Goal: Information Seeking & Learning: Learn about a topic

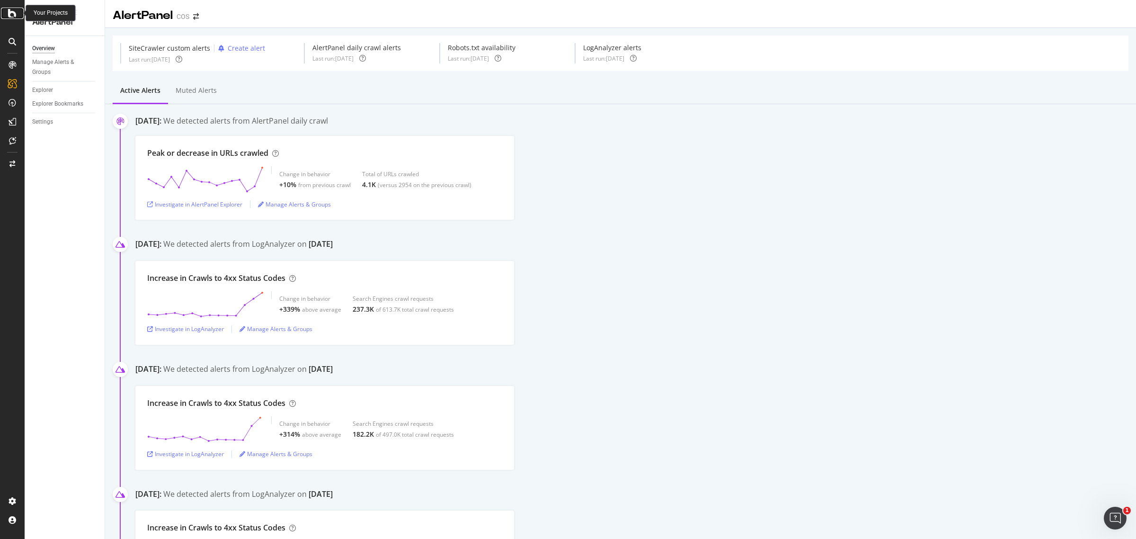
click at [10, 15] on icon at bounding box center [12, 13] width 9 height 11
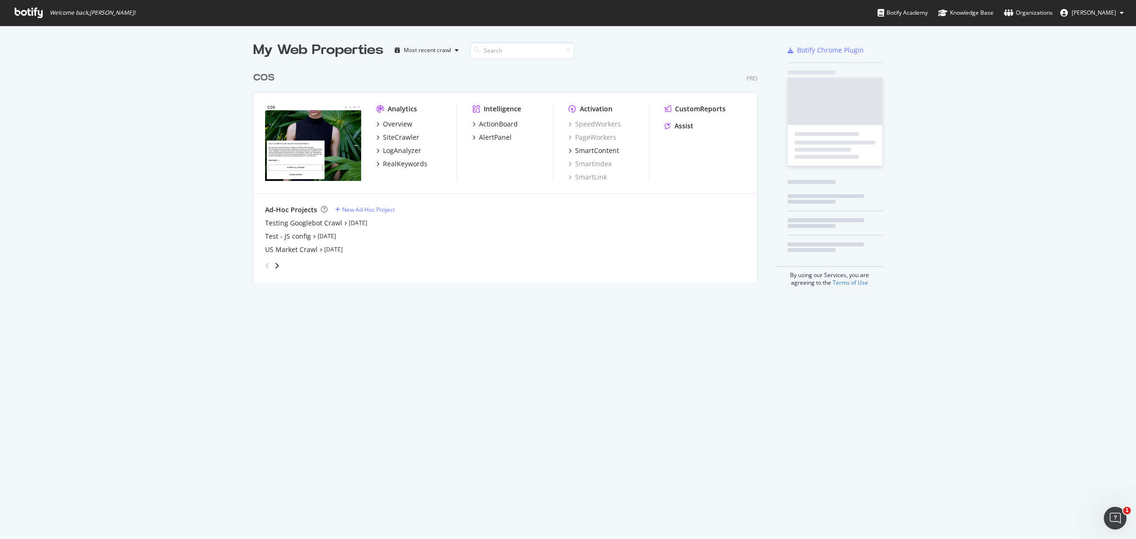
scroll to position [530, 1118]
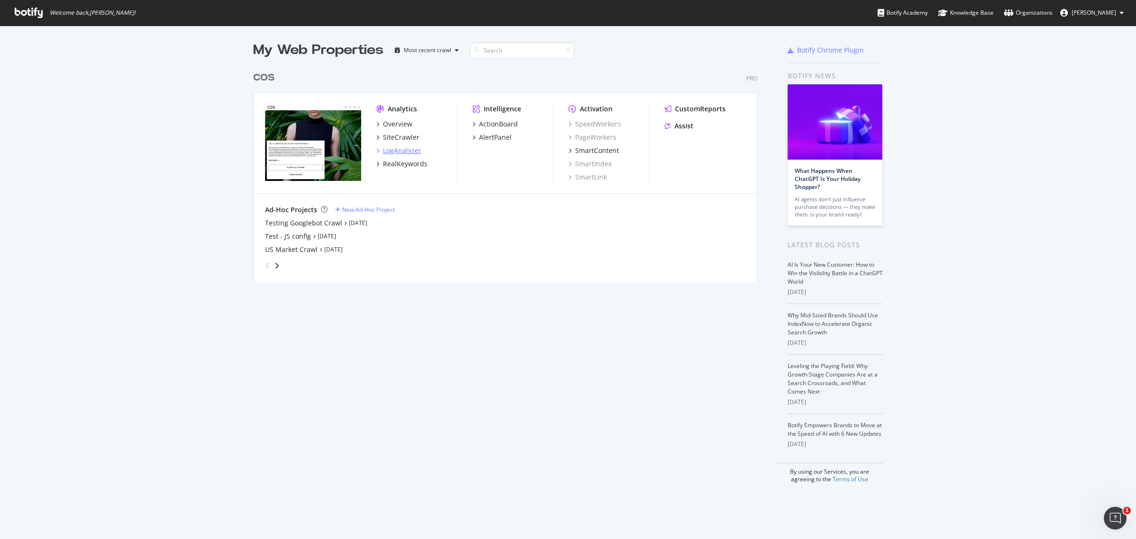
click at [402, 149] on div "LogAnalyzer" at bounding box center [402, 150] width 38 height 9
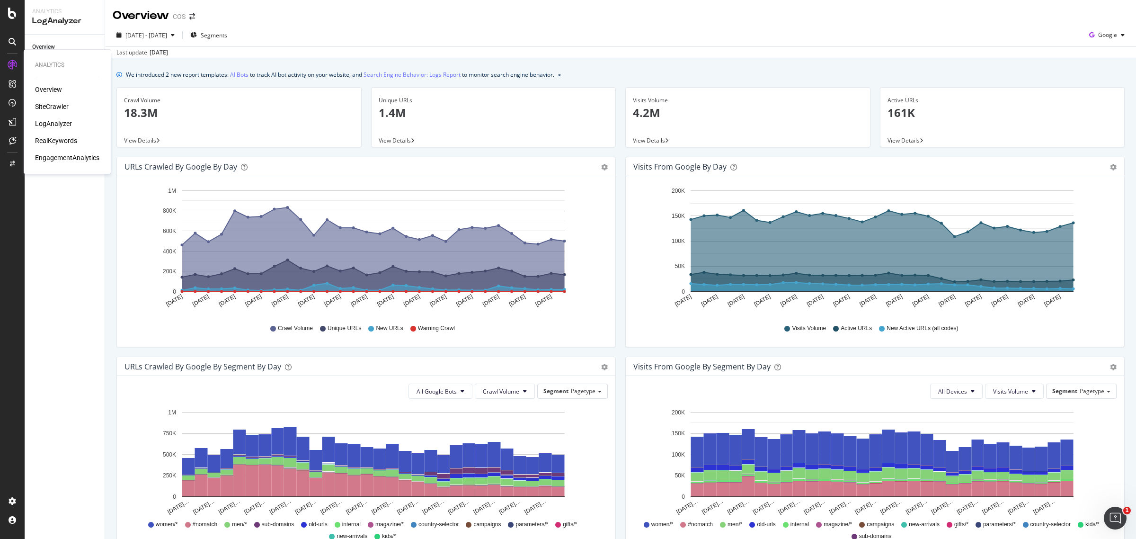
click at [53, 141] on div "RealKeywords" at bounding box center [56, 140] width 42 height 9
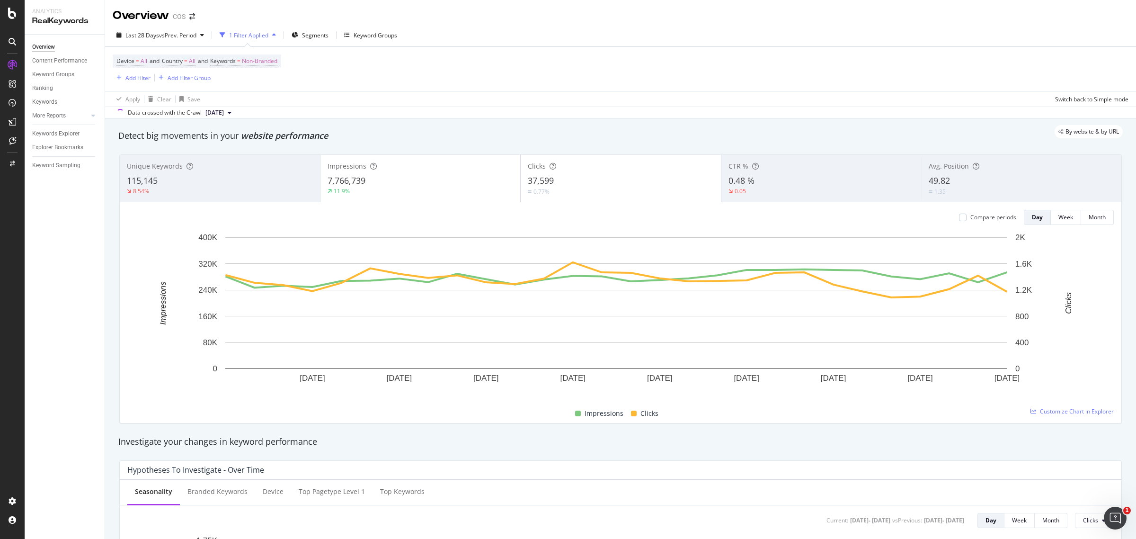
click at [181, 183] on div "115,145" at bounding box center [220, 181] width 186 height 12
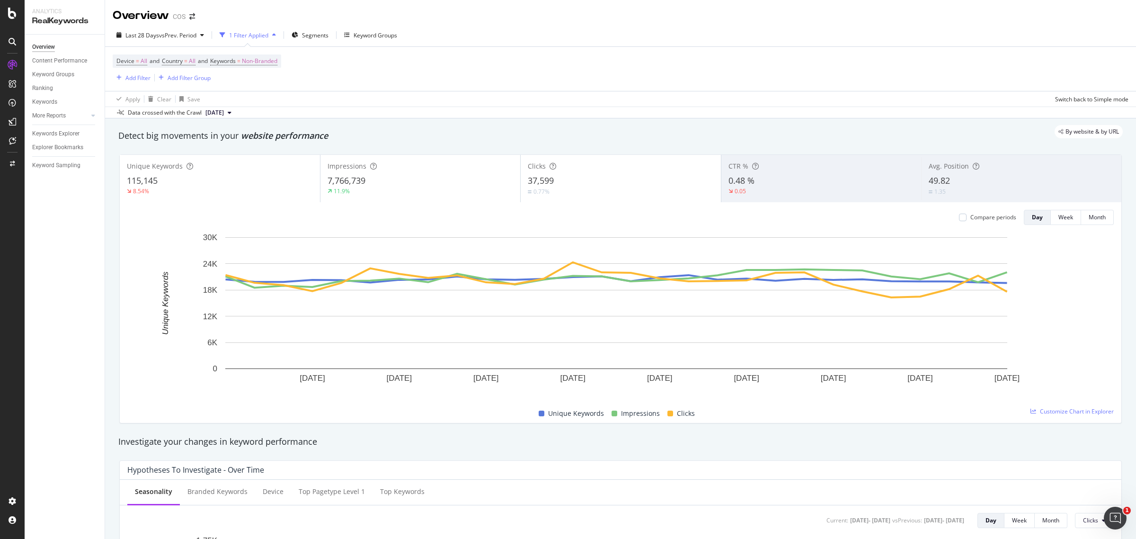
click at [943, 188] on div "1.35" at bounding box center [940, 191] width 24 height 9
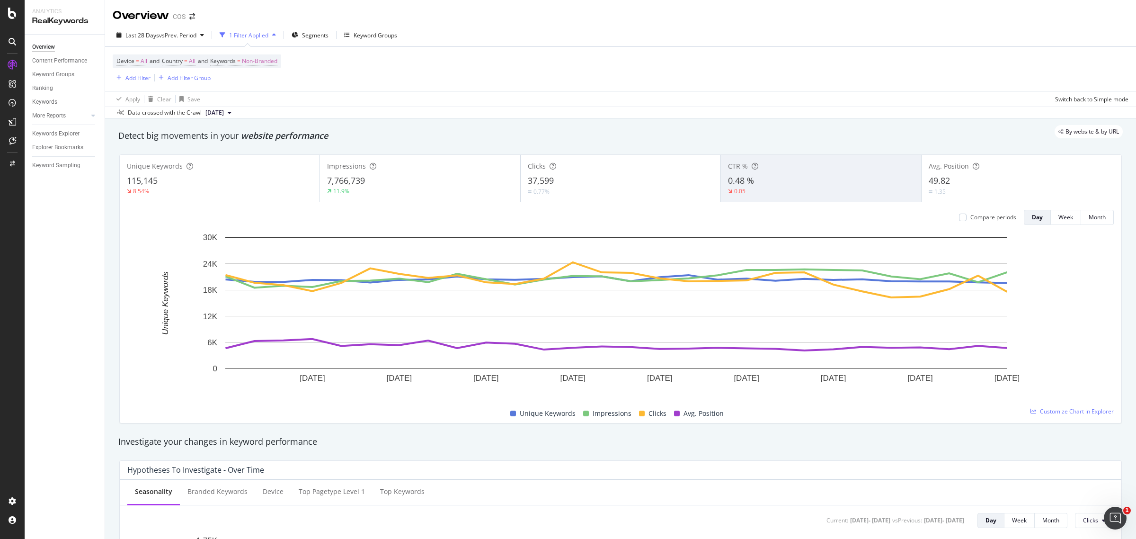
click at [584, 169] on div "Clicks" at bounding box center [621, 165] width 186 height 9
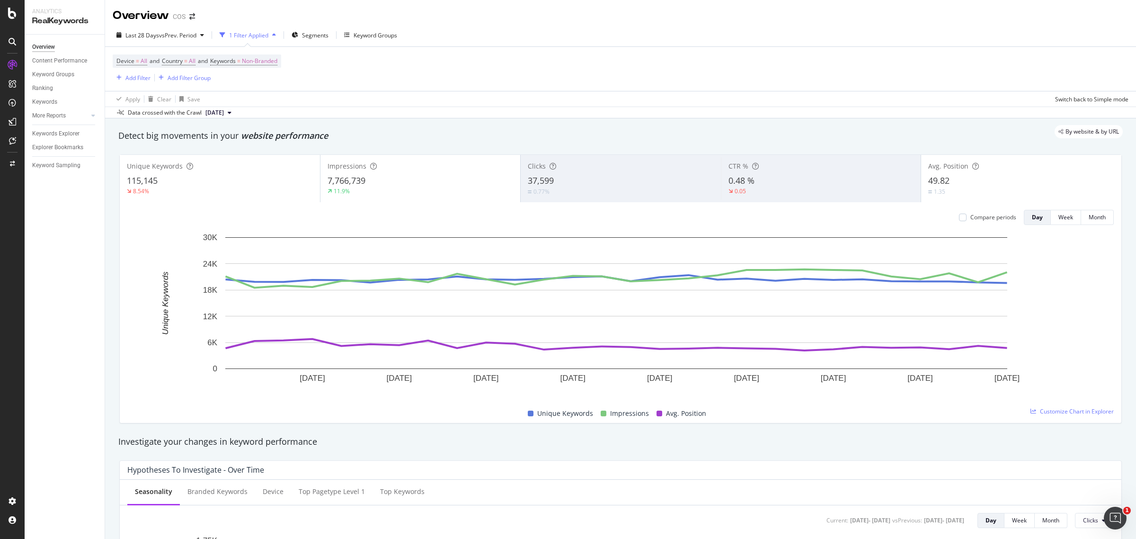
click at [351, 170] on span "Impressions" at bounding box center [346, 165] width 39 height 9
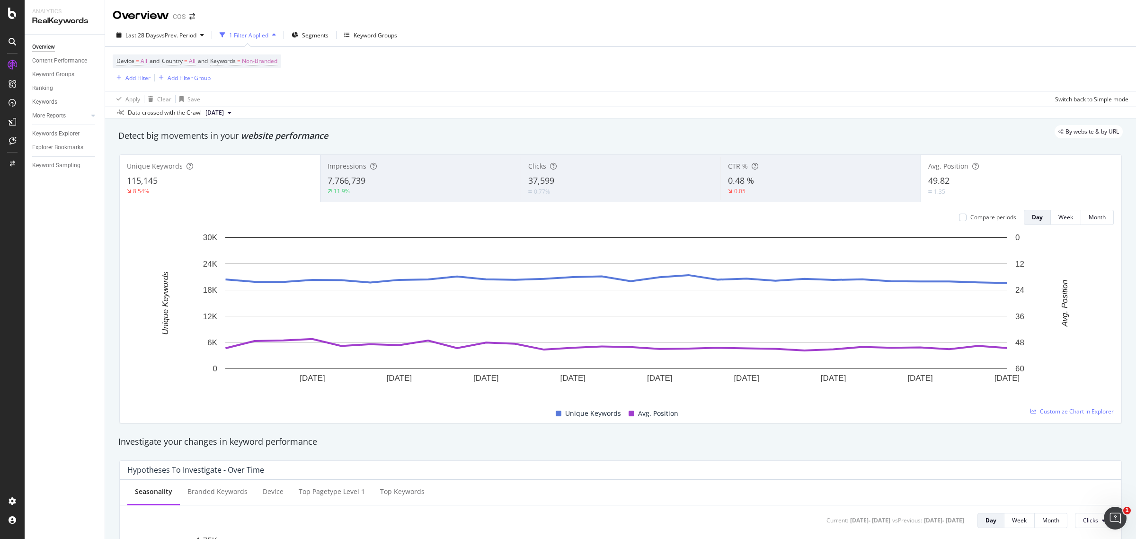
click at [209, 178] on div "115,145" at bounding box center [220, 181] width 186 height 12
